Goal: Information Seeking & Learning: Learn about a topic

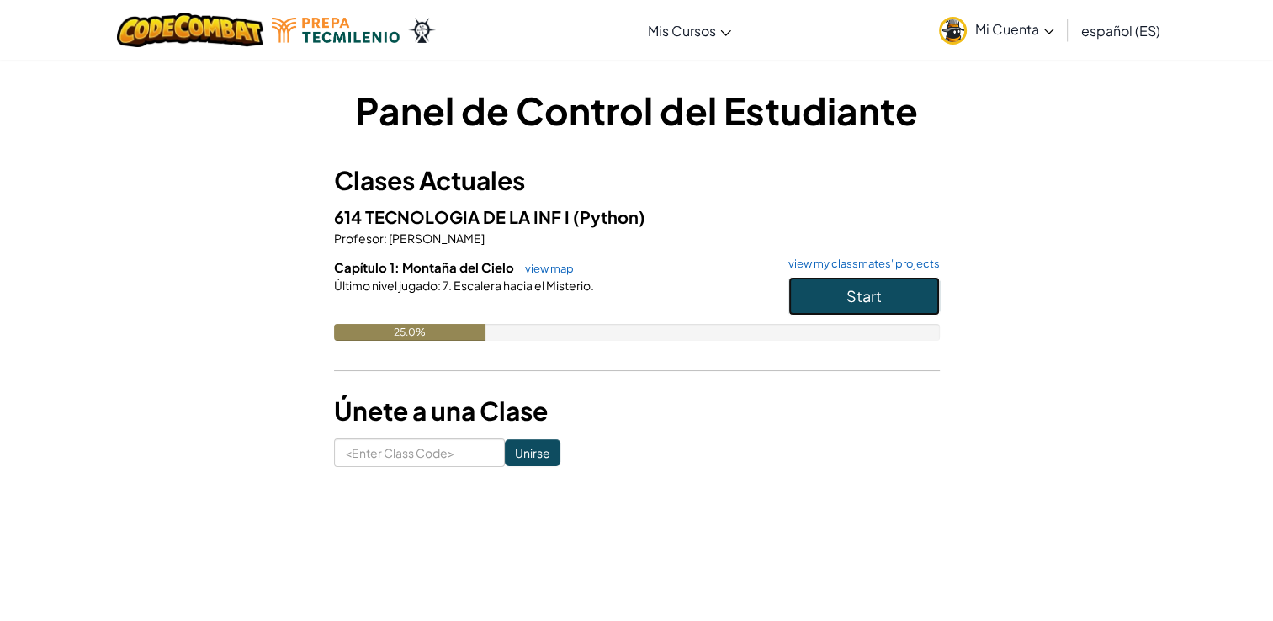
click at [830, 284] on button "Start" at bounding box center [863, 296] width 151 height 39
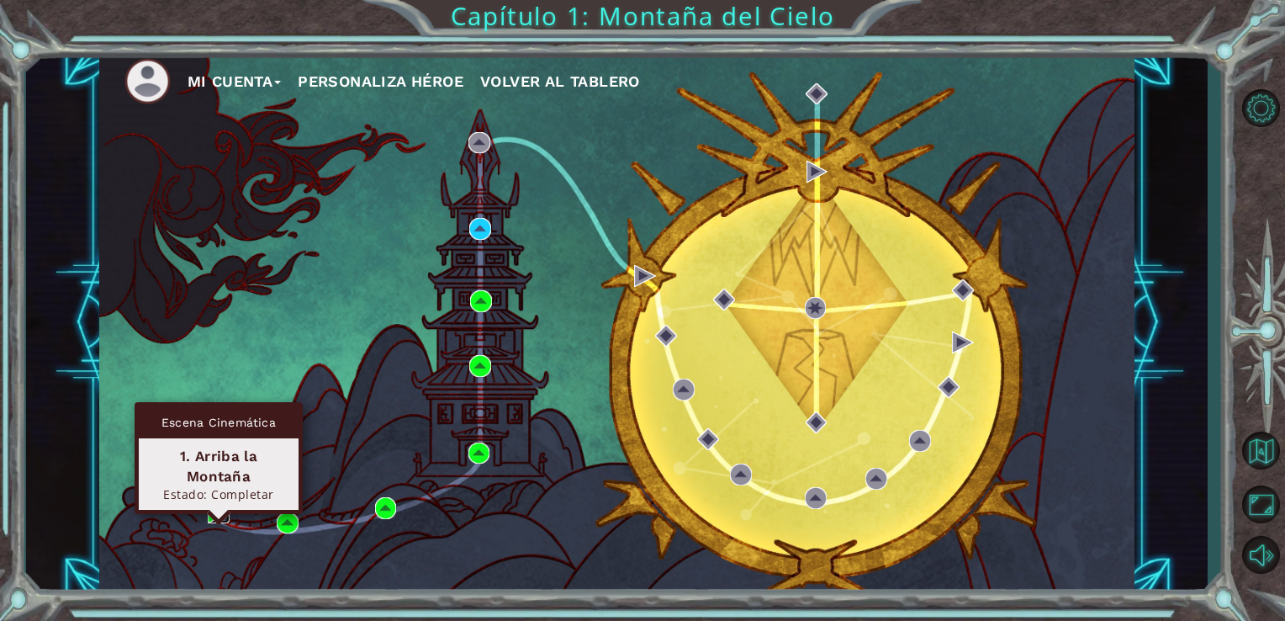
click at [214, 513] on img at bounding box center [219, 512] width 22 height 22
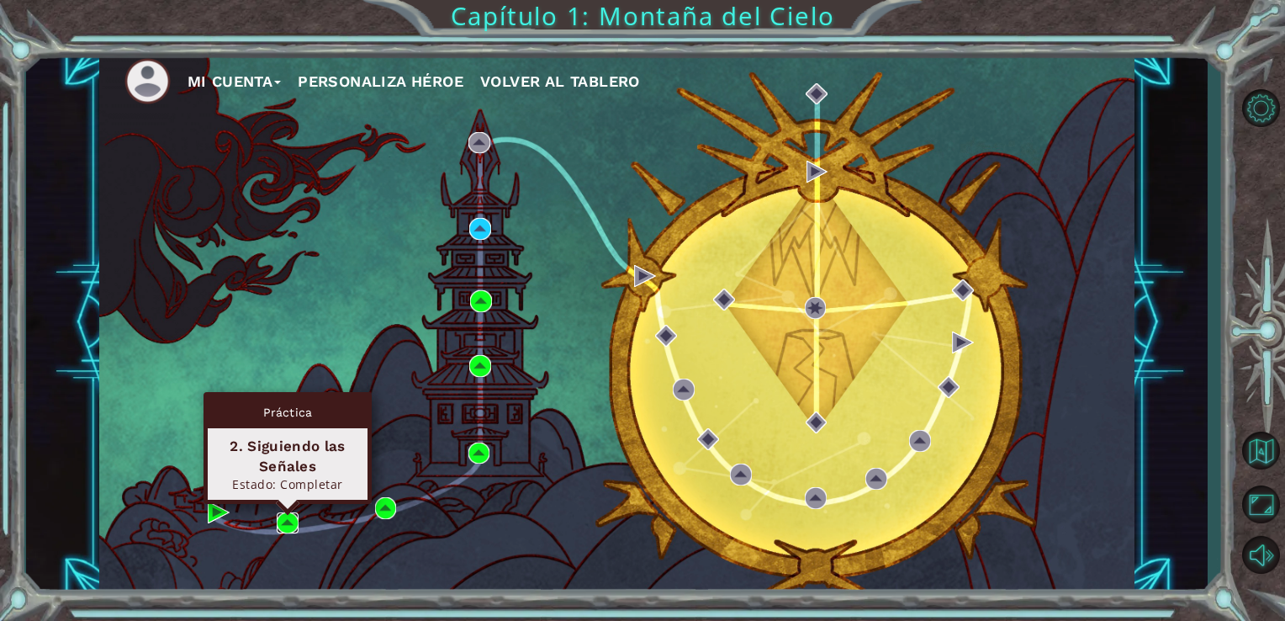
click at [289, 518] on img at bounding box center [288, 523] width 22 height 22
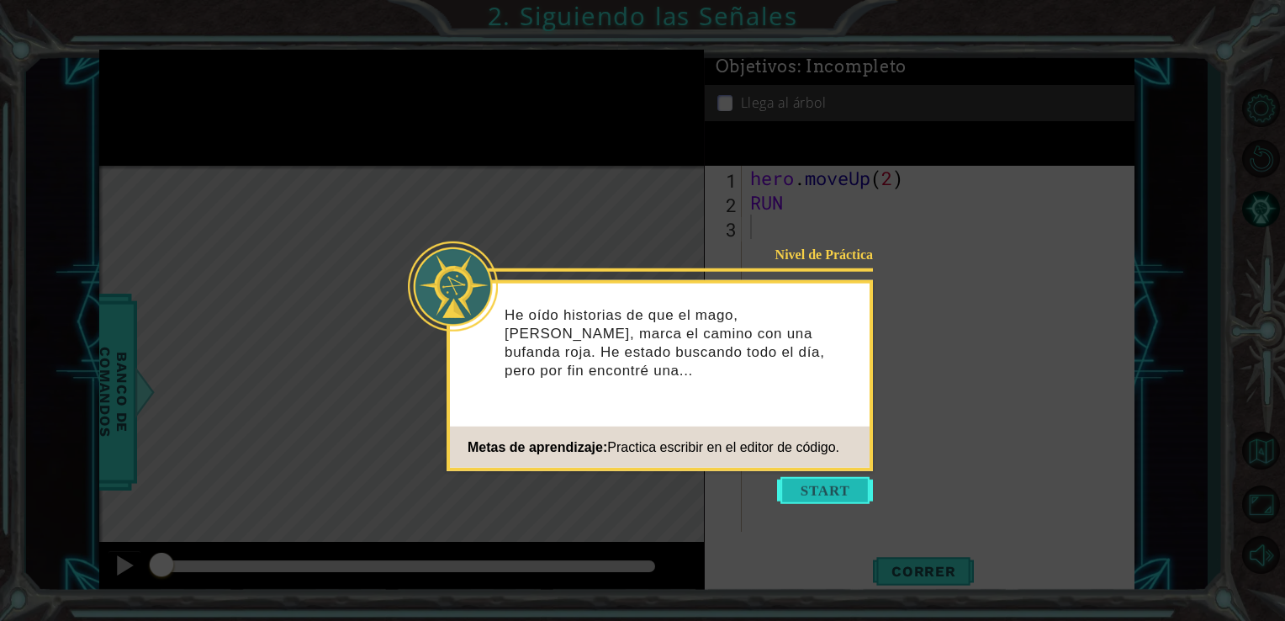
click at [828, 488] on button "Start" at bounding box center [825, 490] width 96 height 27
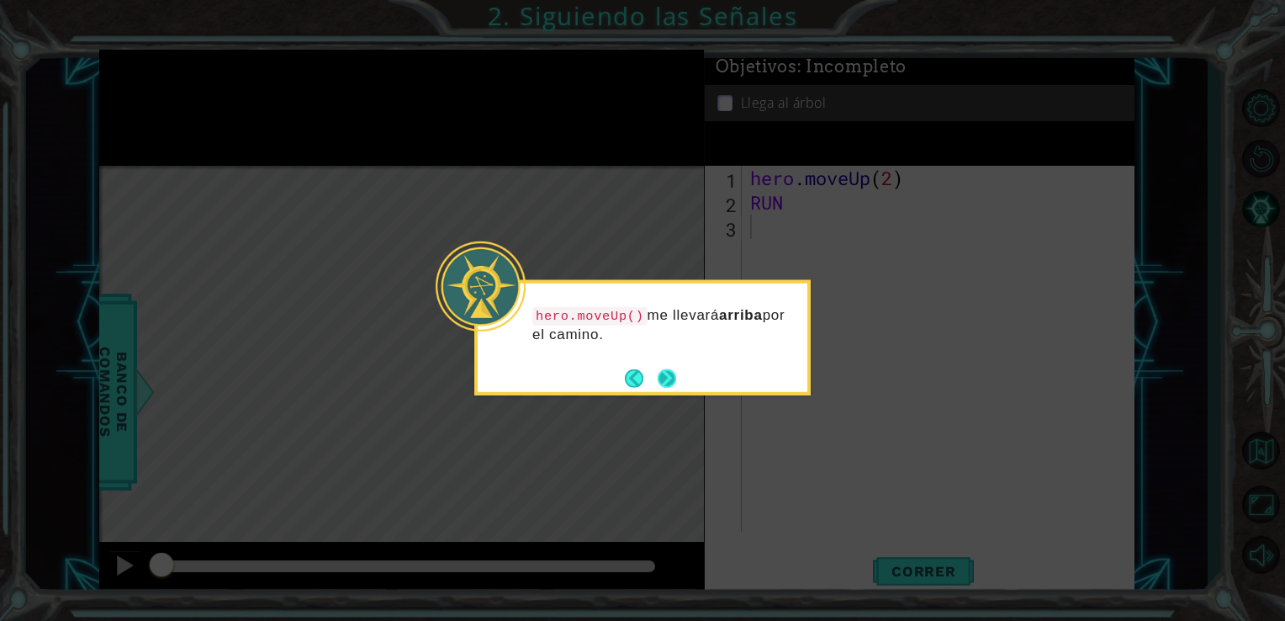
click at [670, 375] on button "Next" at bounding box center [666, 378] width 31 height 31
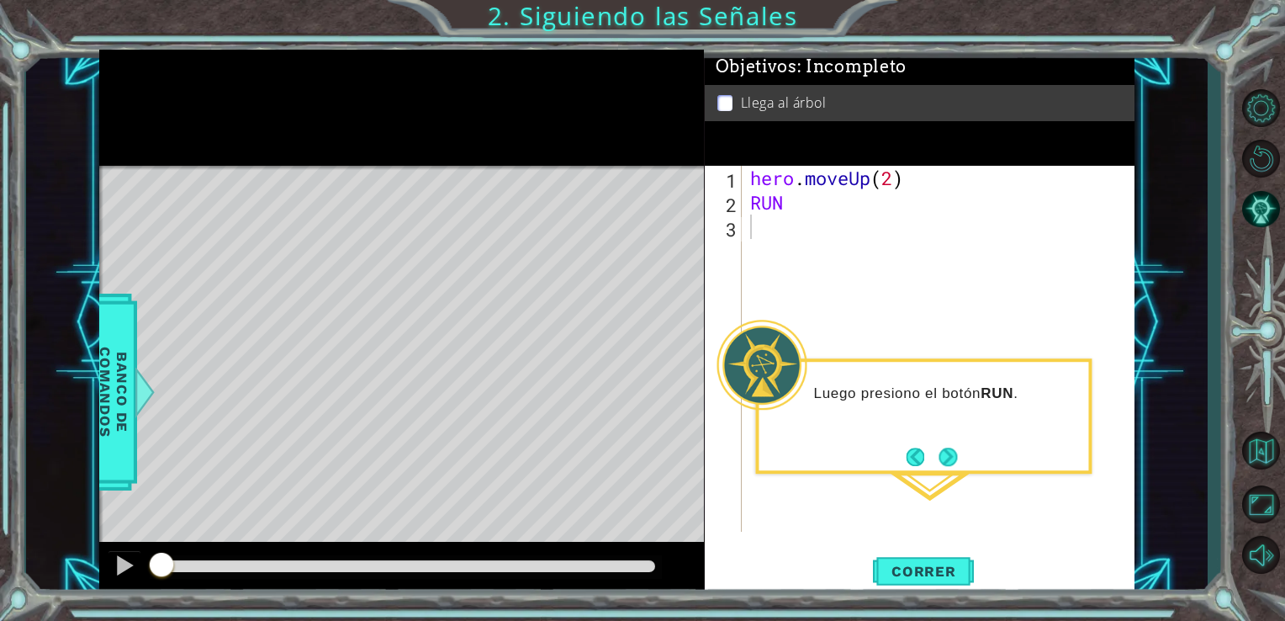
click at [355, 216] on div "Level Map" at bounding box center [487, 413] width 777 height 495
click at [919, 583] on button "Correr" at bounding box center [923, 570] width 101 height 43
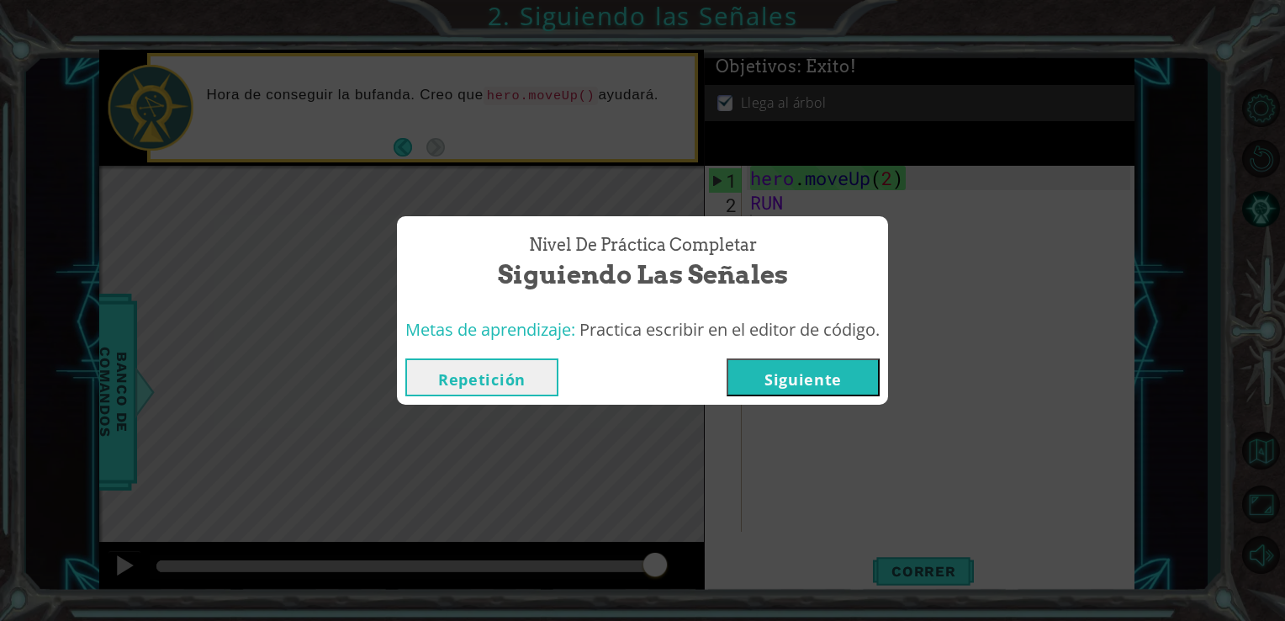
click at [465, 379] on button "Repetición" at bounding box center [481, 377] width 153 height 38
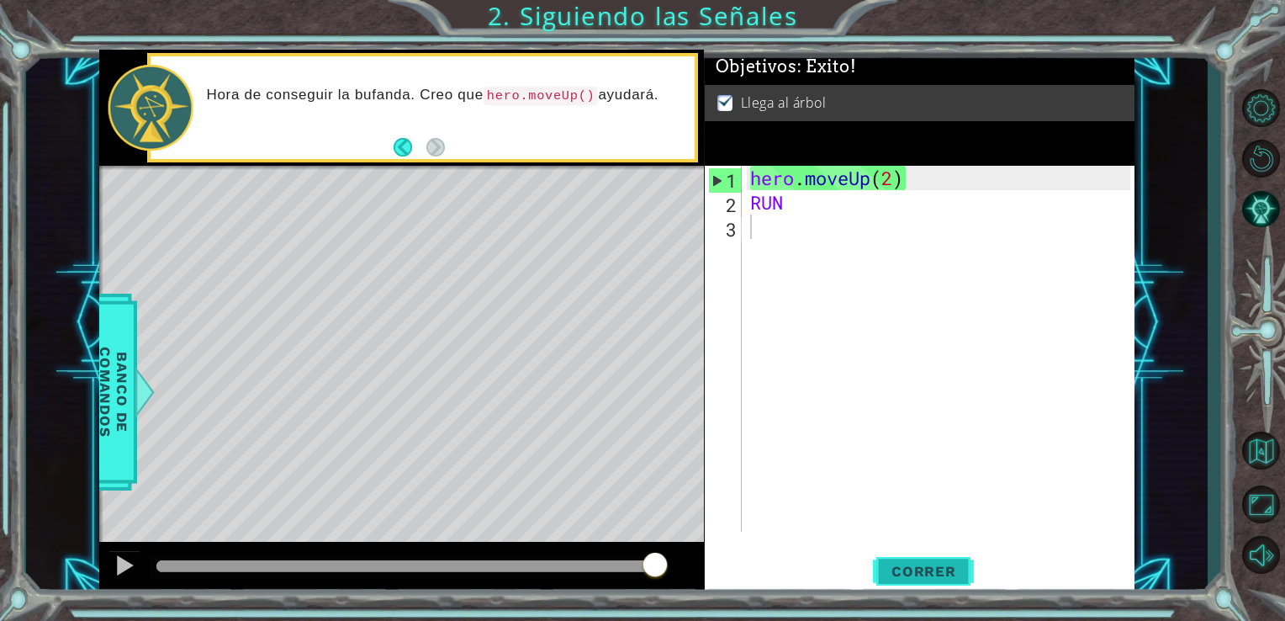
click at [936, 561] on button "Correr" at bounding box center [923, 570] width 101 height 43
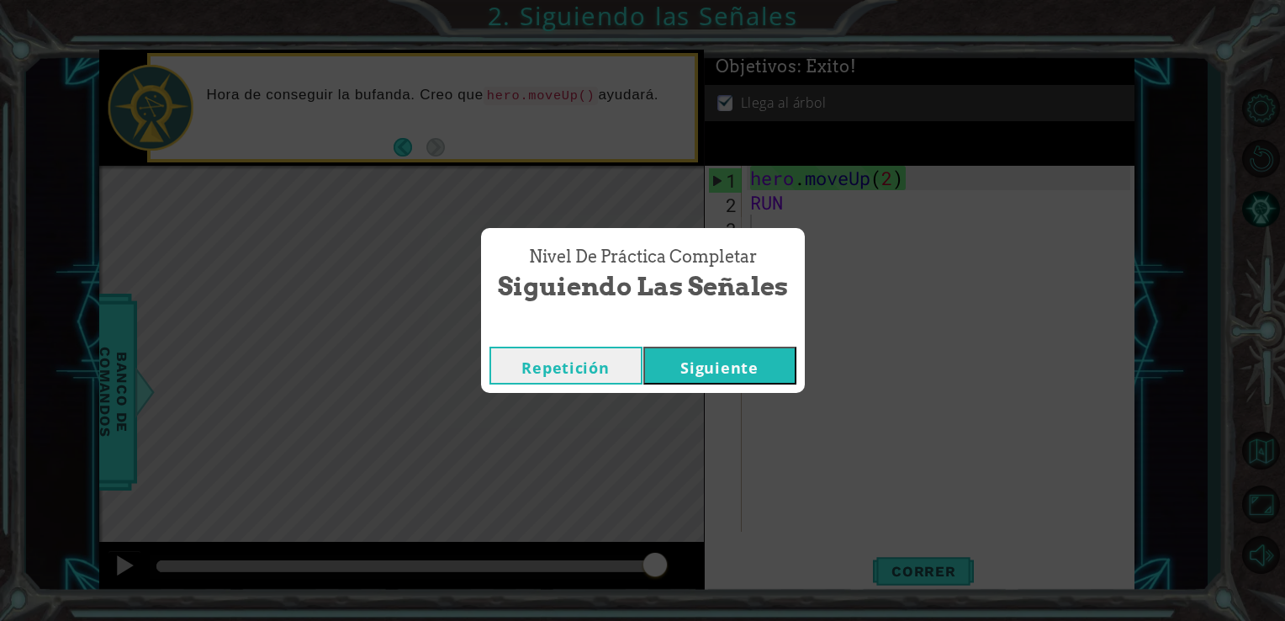
click at [758, 365] on button "Siguiente" at bounding box center [719, 366] width 153 height 38
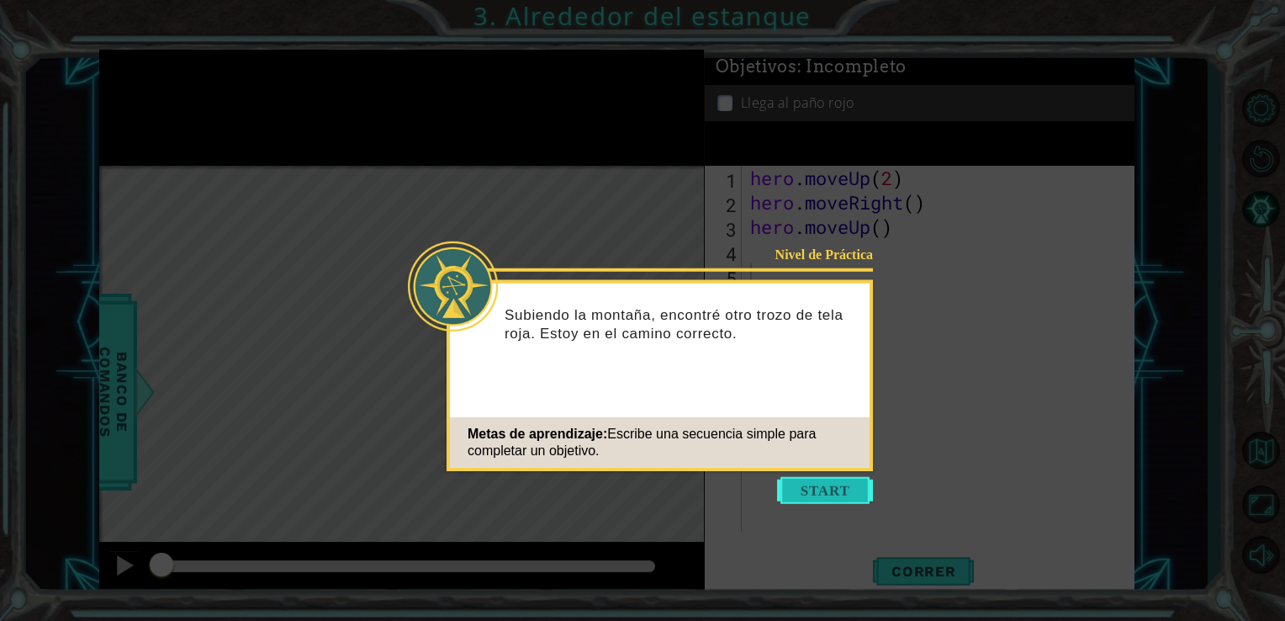
click at [844, 482] on button "Start" at bounding box center [825, 490] width 96 height 27
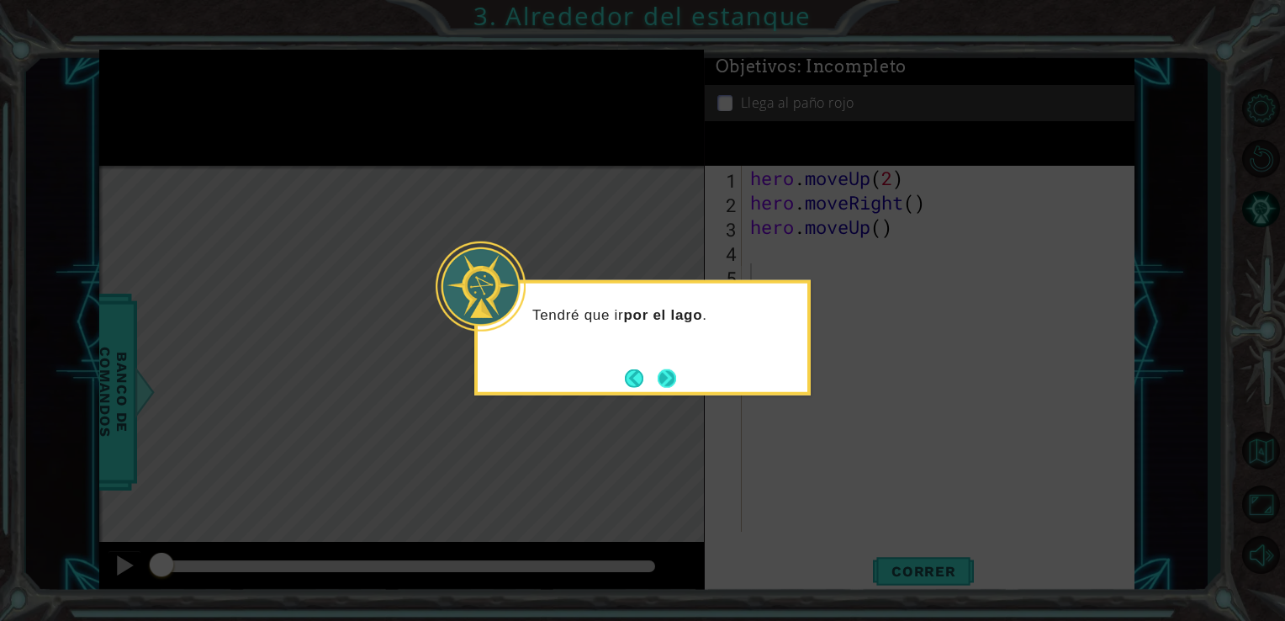
click at [669, 373] on button "Next" at bounding box center [668, 378] width 28 height 28
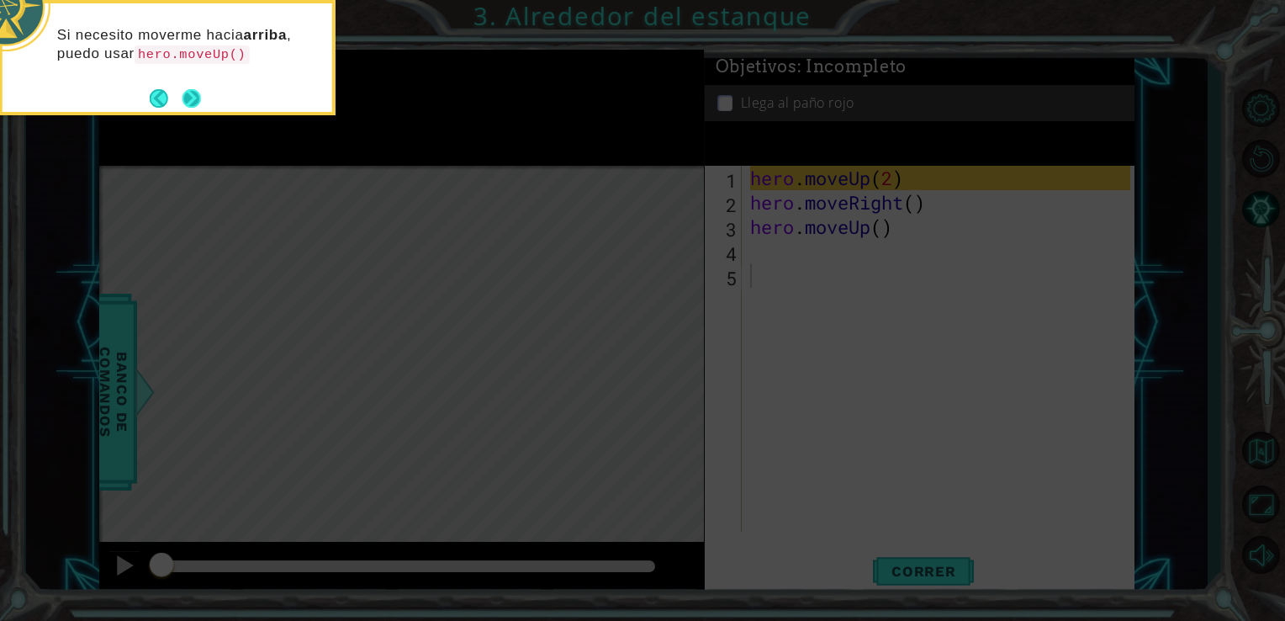
click at [189, 100] on button "Next" at bounding box center [192, 98] width 20 height 20
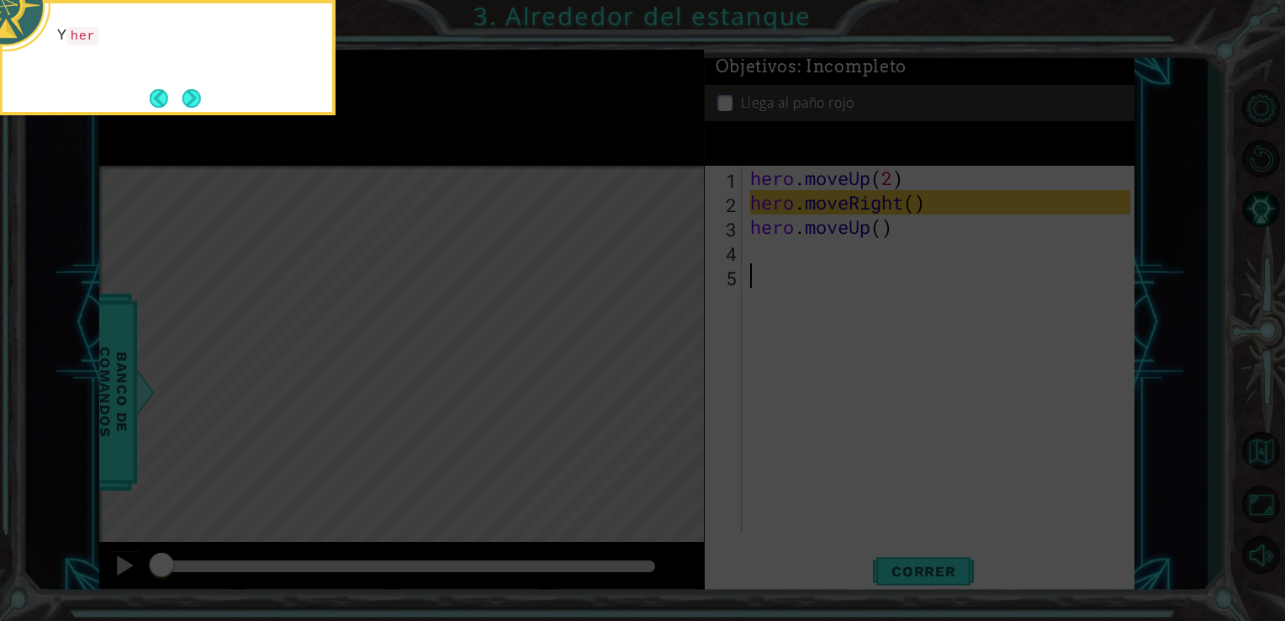
click at [189, 100] on button "Next" at bounding box center [191, 97] width 19 height 19
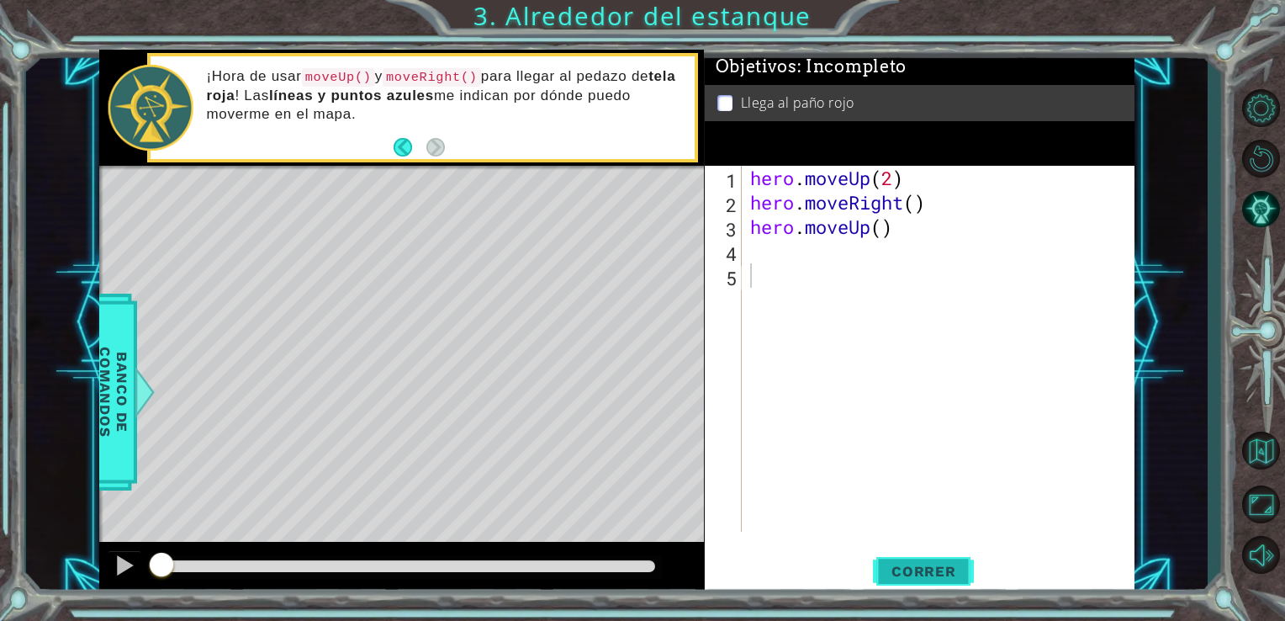
click at [908, 567] on span "Correr" at bounding box center [924, 571] width 98 height 17
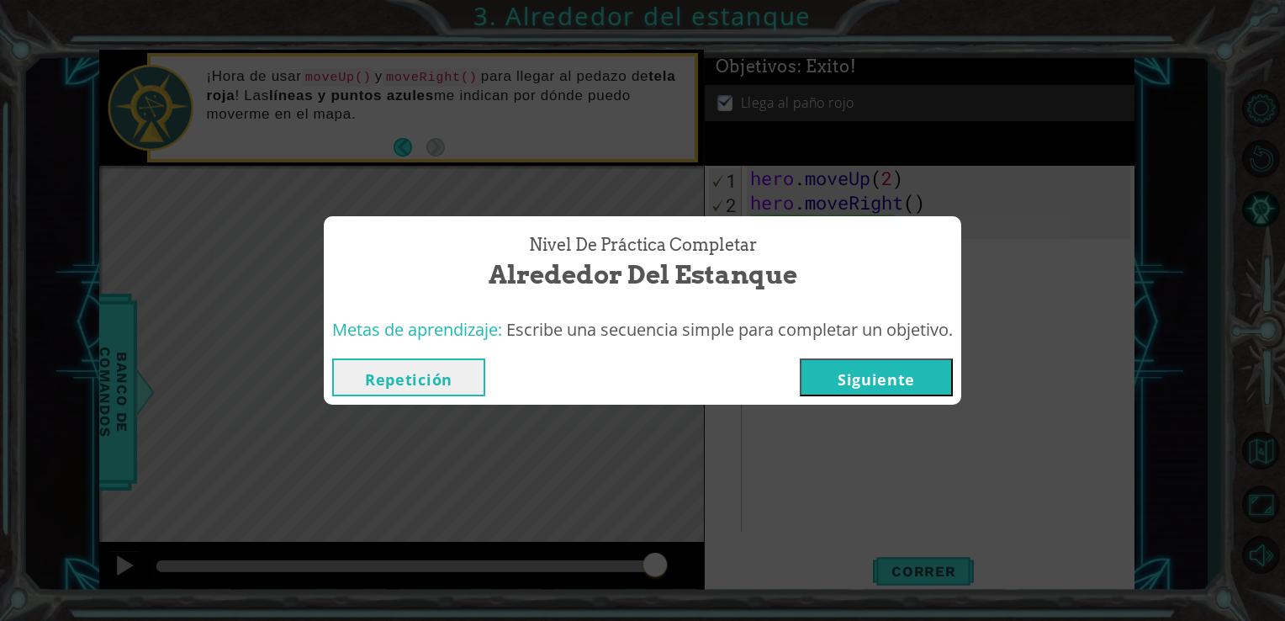
click at [416, 379] on button "Repetición" at bounding box center [408, 377] width 153 height 38
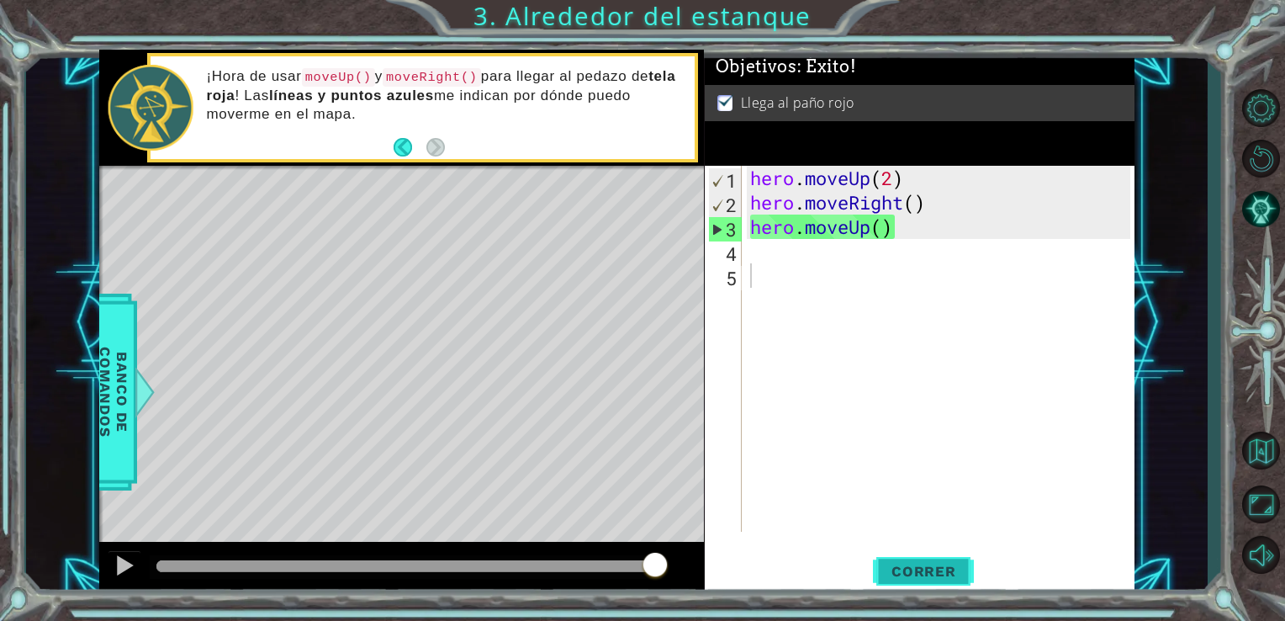
click at [906, 576] on span "Correr" at bounding box center [924, 571] width 98 height 17
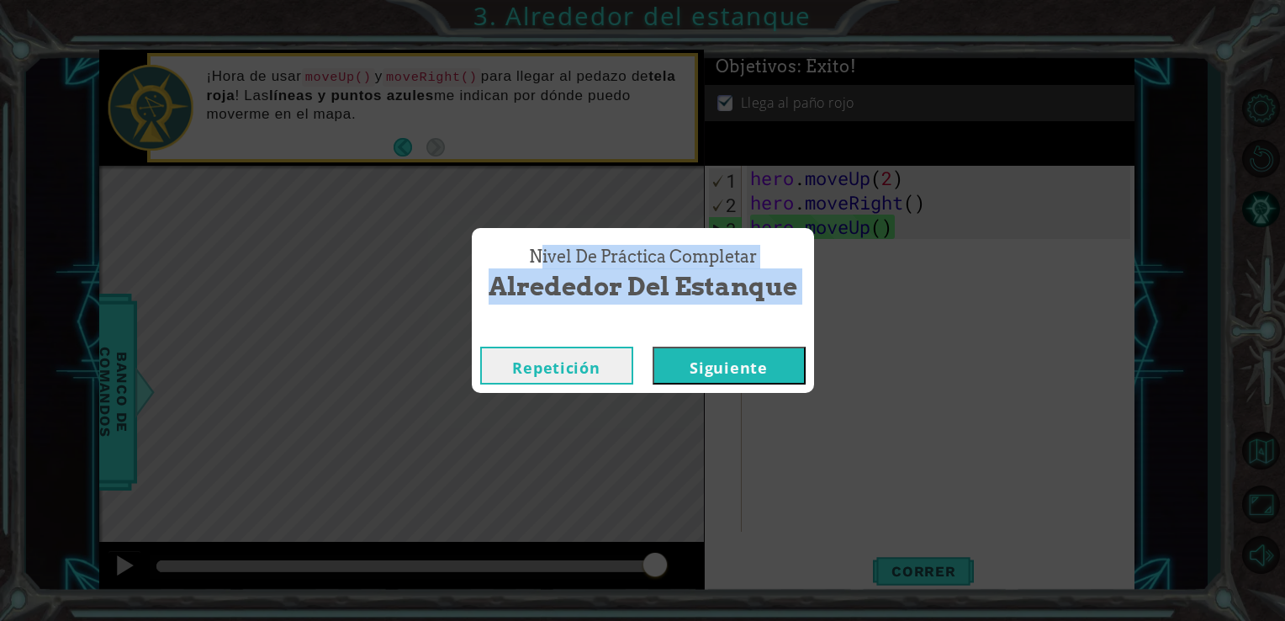
drag, startPoint x: 444, startPoint y: 413, endPoint x: 827, endPoint y: -53, distance: 603.0
click at [827, 0] on html "1 ההההההההההההההההההההההההההההההההההההההההההההההההההההההההההההההההההההההההההההה…" at bounding box center [642, 310] width 1285 height 621
